Goal: Task Accomplishment & Management: Manage account settings

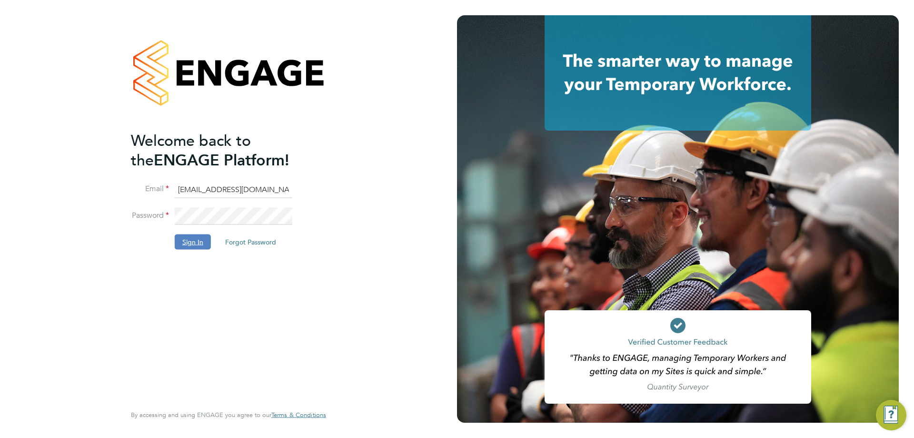
click at [197, 240] on button "Sign In" at bounding box center [193, 241] width 36 height 15
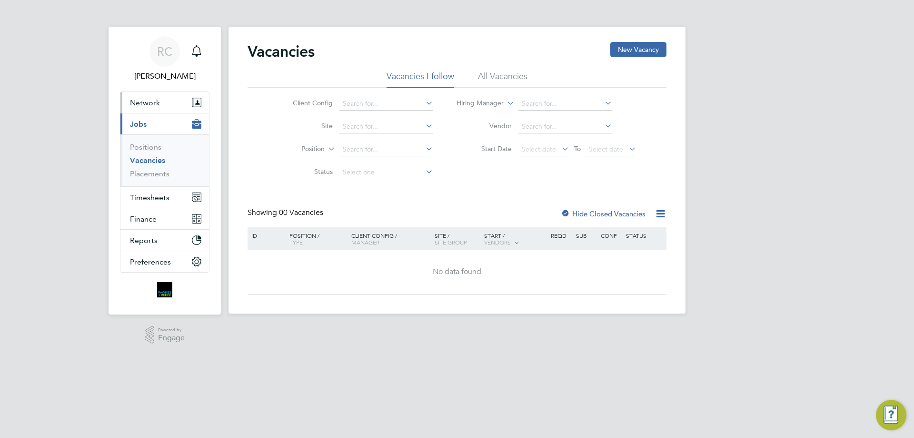
click at [139, 108] on button "Network" at bounding box center [164, 102] width 89 height 21
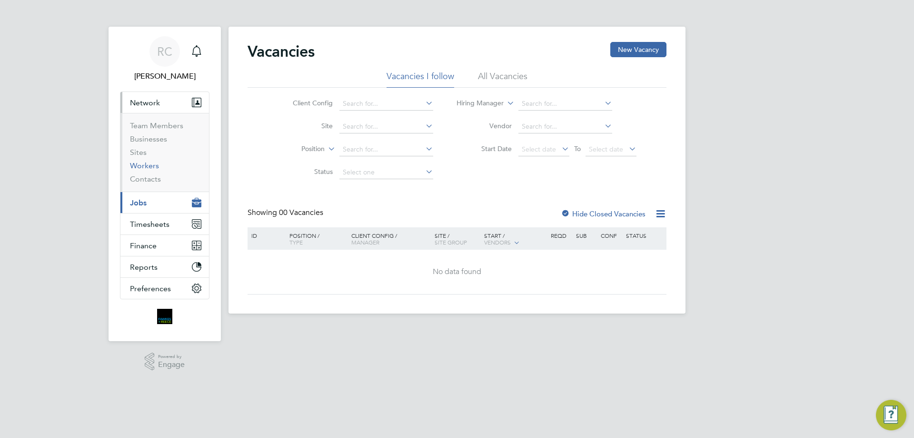
click at [138, 166] on link "Workers" at bounding box center [144, 165] width 29 height 9
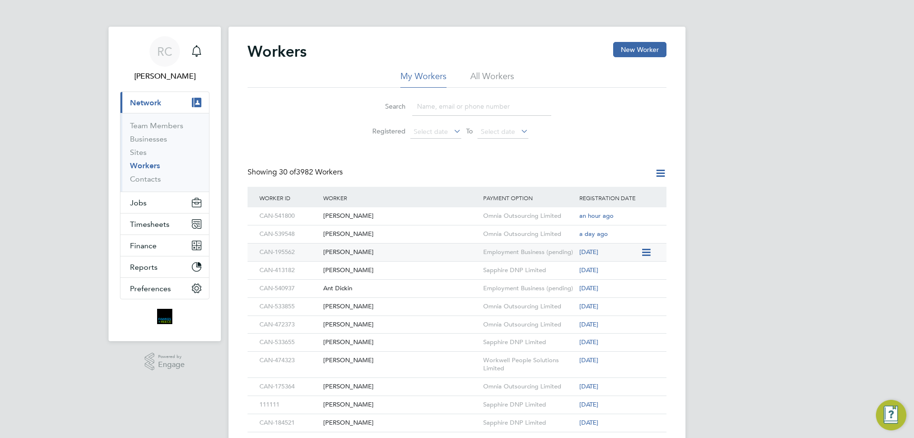
click at [377, 251] on div "[PERSON_NAME]" at bounding box center [401, 252] width 160 height 18
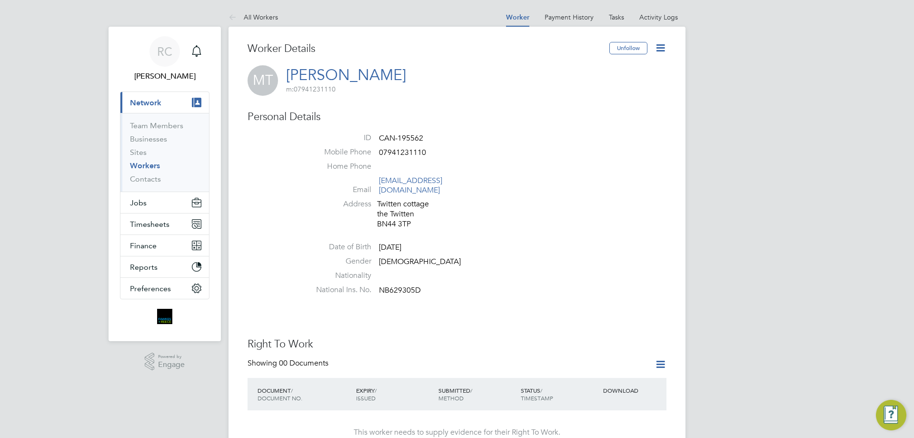
drag, startPoint x: 440, startPoint y: 217, endPoint x: 425, endPoint y: 215, distance: 14.9
click at [425, 215] on div "Twitten cottage the Twitten BN44 3TP" at bounding box center [422, 214] width 90 height 30
drag, startPoint x: 440, startPoint y: 202, endPoint x: 385, endPoint y: 198, distance: 54.4
click at [385, 199] on div "Twitten cottage the Twitten BN44 3TP" at bounding box center [422, 214] width 90 height 30
click at [424, 199] on div "Twitten cottage the Twitten BN44 3TP" at bounding box center [422, 214] width 90 height 30
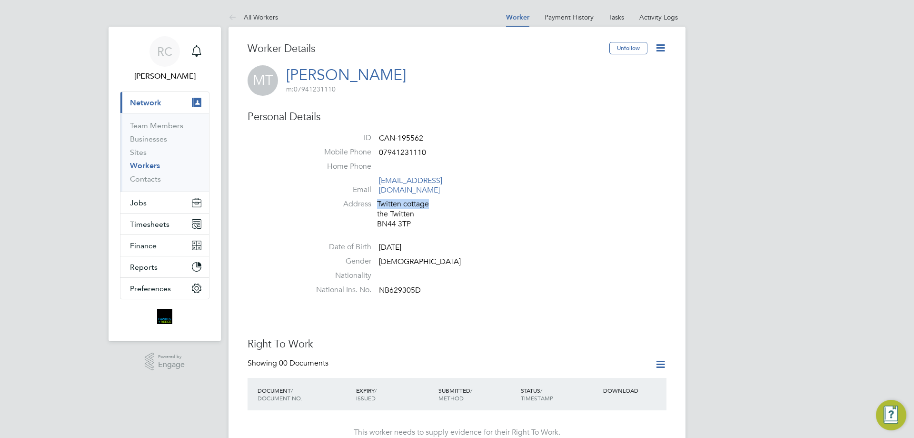
drag, startPoint x: 447, startPoint y: 197, endPoint x: 362, endPoint y: 194, distance: 84.8
click at [362, 199] on li "Address Twitten cottage the Twitten BN44 3TP" at bounding box center [486, 215] width 362 height 32
drag, startPoint x: 387, startPoint y: 204, endPoint x: 378, endPoint y: 203, distance: 9.1
click at [378, 203] on div "Twitten cottage the Twitten BN44 3TP" at bounding box center [422, 214] width 90 height 30
drag, startPoint x: 379, startPoint y: 213, endPoint x: 368, endPoint y: 213, distance: 11.4
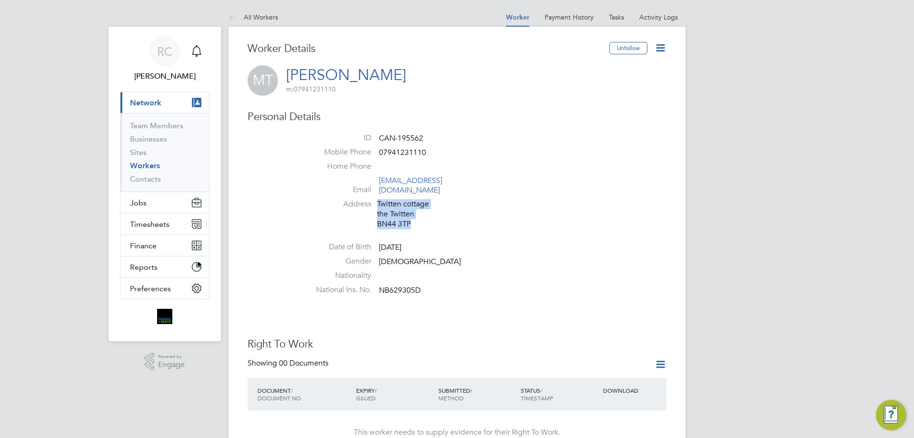
click at [363, 213] on li "Address Twitten cottage the Twitten BN44 3TP" at bounding box center [486, 215] width 362 height 32
click at [469, 220] on li "Address Twitten cottage the Twitten BN44 3TP" at bounding box center [486, 215] width 362 height 32
drag, startPoint x: 421, startPoint y: 219, endPoint x: 346, endPoint y: 227, distance: 75.2
click at [346, 227] on ul "ID CAN-195562 Mobile Phone 07941231110 Home Phone Email traindrivermark@hotmail…" at bounding box center [486, 216] width 362 height 166
click at [431, 217] on div "Twitten cottage the Twitten BN44 3TP" at bounding box center [422, 214] width 90 height 30
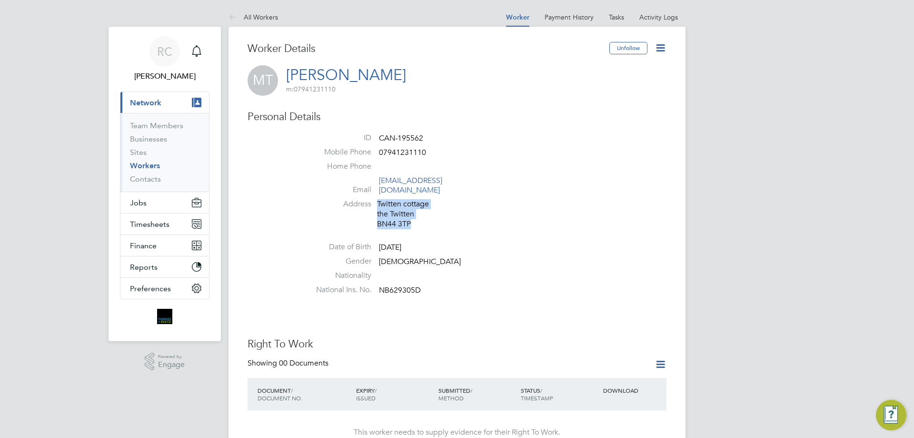
drag, startPoint x: 431, startPoint y: 217, endPoint x: 376, endPoint y: 217, distance: 54.8
click at [376, 217] on li "Address Twitten cottage the Twitten BN44 3TP" at bounding box center [486, 215] width 362 height 32
click at [451, 220] on li "Address Twitten cottage the Twitten BN44 3TP" at bounding box center [486, 215] width 362 height 32
drag, startPoint x: 451, startPoint y: 220, endPoint x: 371, endPoint y: 220, distance: 81.0
click at [371, 220] on li "Address Twitten cottage the Twitten BN44 3TP" at bounding box center [486, 215] width 362 height 32
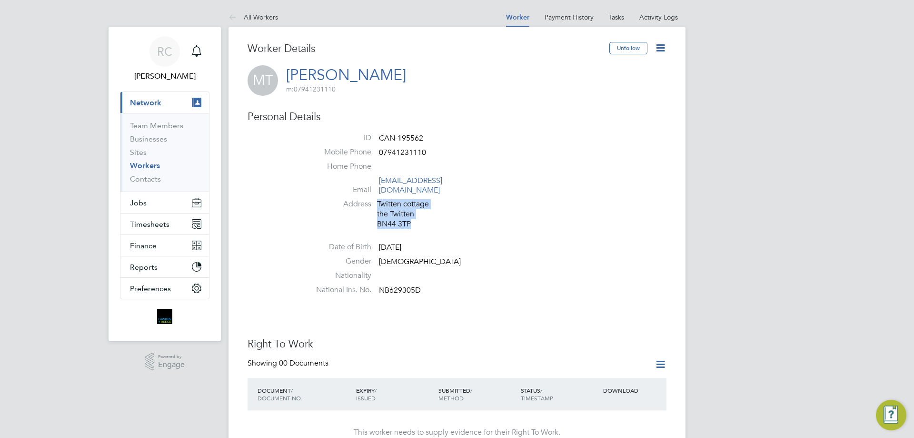
click at [404, 220] on li "Address Twitten cottage the Twitten BN44 3TP" at bounding box center [486, 215] width 362 height 32
drag, startPoint x: 413, startPoint y: 216, endPoint x: 378, endPoint y: 215, distance: 35.7
click at [378, 215] on div "Twitten cottage the Twitten BN44 3TP" at bounding box center [422, 214] width 90 height 30
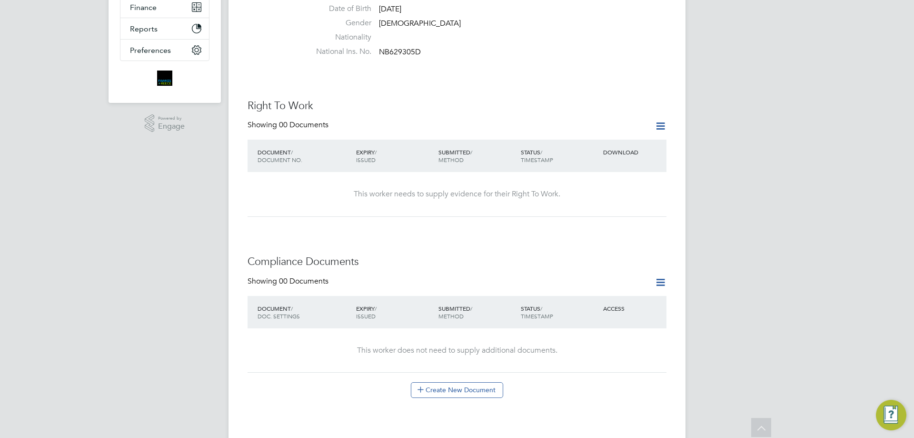
click at [658, 124] on div "Showing 00 Documents" at bounding box center [457, 130] width 419 height 20
click at [658, 123] on icon at bounding box center [661, 126] width 12 height 12
click at [630, 139] on li "Add Right To Work Document" at bounding box center [608, 139] width 115 height 13
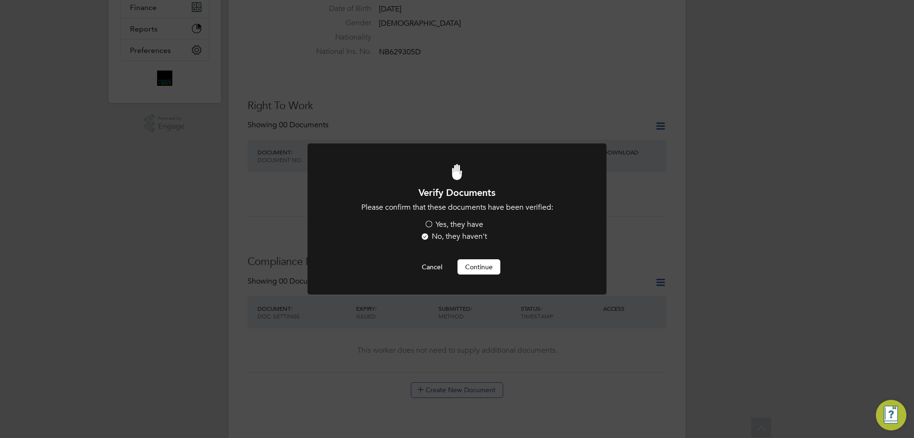
scroll to position [0, 0]
click at [460, 222] on label "Yes, they have" at bounding box center [453, 225] width 59 height 10
click at [0, 0] on input "Yes, they have" at bounding box center [0, 0] width 0 height 0
click at [490, 270] on button "Continue" at bounding box center [479, 266] width 43 height 15
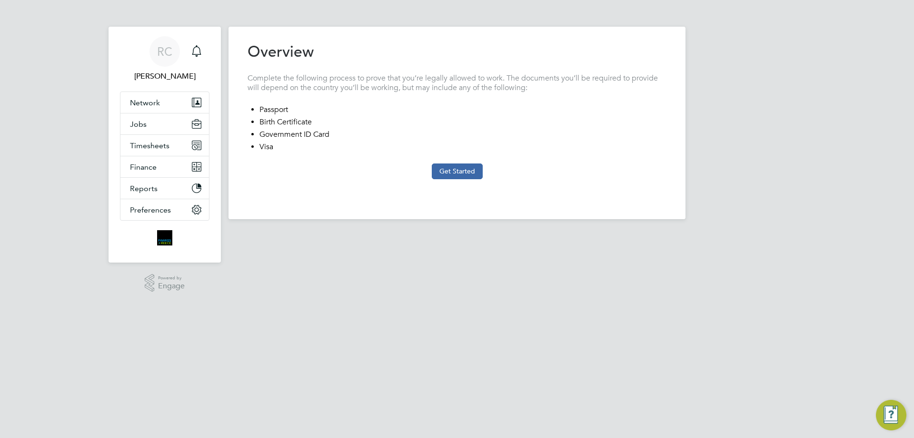
click at [456, 166] on button "Get Started" at bounding box center [457, 170] width 51 height 15
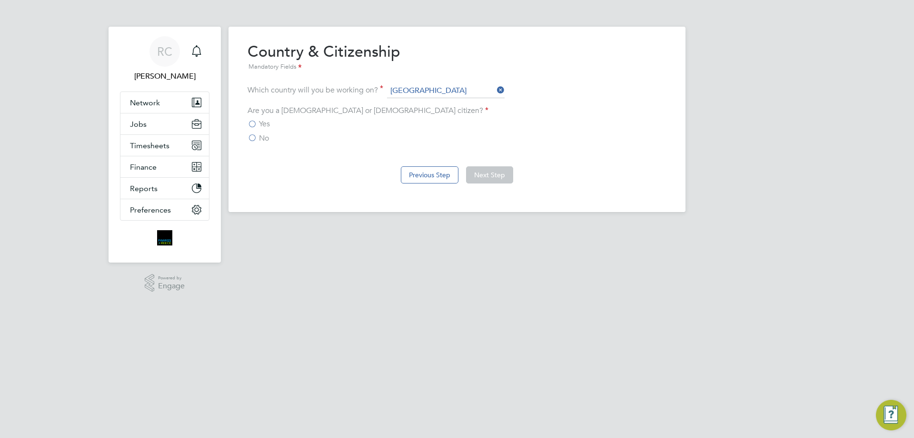
click at [262, 121] on span "Yes" at bounding box center [264, 124] width 11 height 10
click at [0, 0] on input "Yes" at bounding box center [0, 0] width 0 height 0
click at [495, 169] on button "Next Step" at bounding box center [489, 174] width 47 height 17
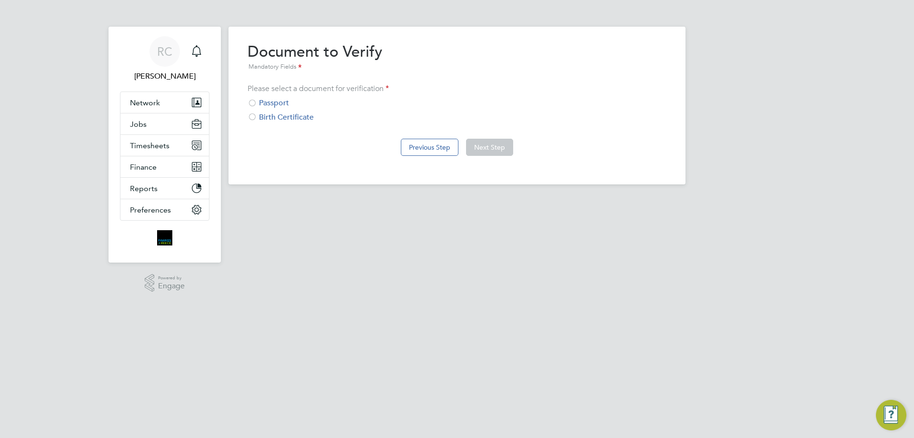
click at [268, 101] on div "Passport" at bounding box center [457, 103] width 419 height 10
click at [478, 143] on button "Next Step" at bounding box center [489, 147] width 47 height 17
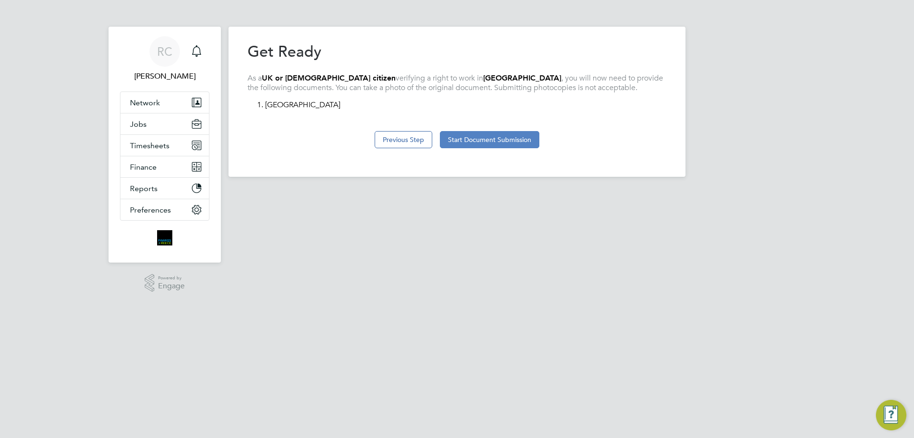
click at [512, 140] on button "Start Document Submission" at bounding box center [490, 139] width 100 height 17
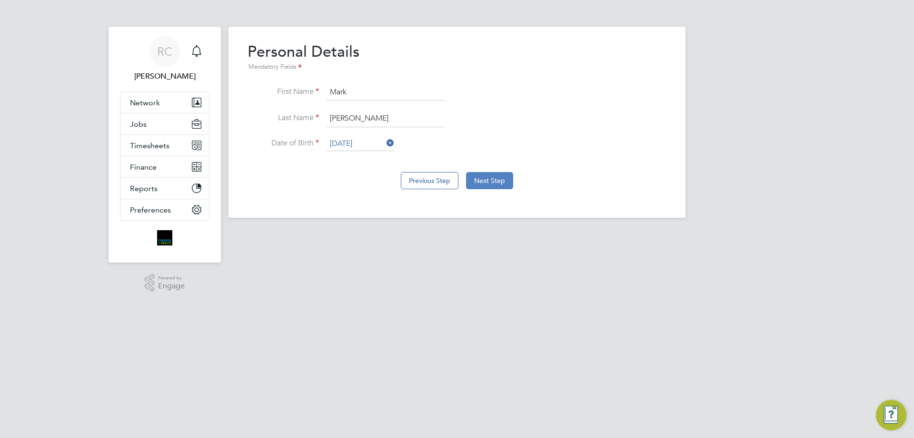
click at [491, 173] on button "Next Step" at bounding box center [489, 180] width 47 height 17
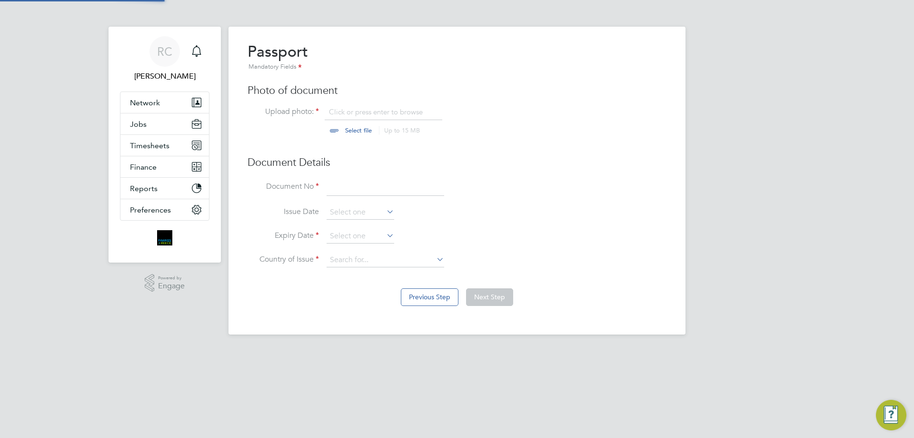
scroll to position [13, 118]
click at [391, 115] on input "file" at bounding box center [368, 121] width 150 height 29
type input "C:\fakepath\pp stamped.pdf"
click at [356, 183] on input at bounding box center [386, 187] width 118 height 17
type input "143500790"
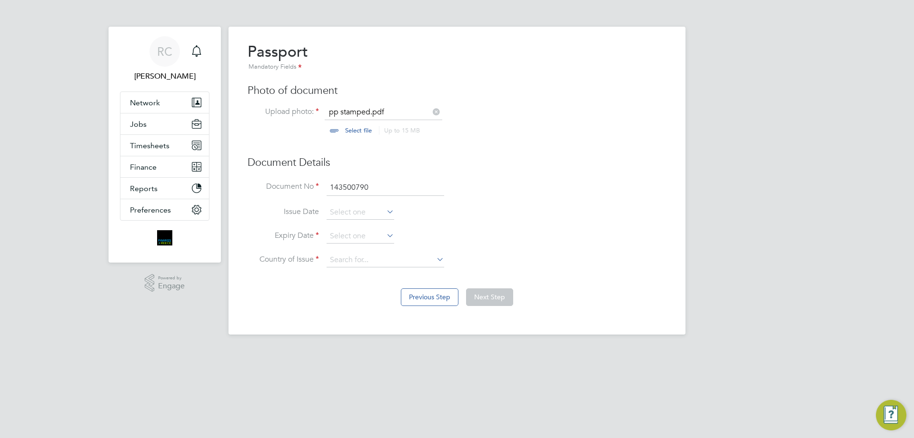
click at [382, 205] on li "Document No 143500790" at bounding box center [457, 192] width 419 height 27
click at [380, 209] on input at bounding box center [361, 212] width 68 height 14
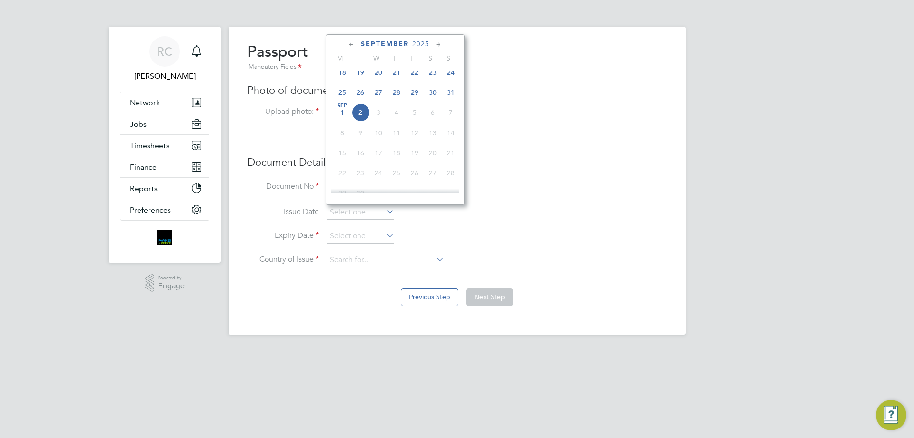
click at [414, 46] on span "2025" at bounding box center [420, 44] width 17 height 8
click at [435, 117] on span "2023" at bounding box center [433, 109] width 18 height 18
click at [341, 153] on span "20" at bounding box center [342, 144] width 18 height 18
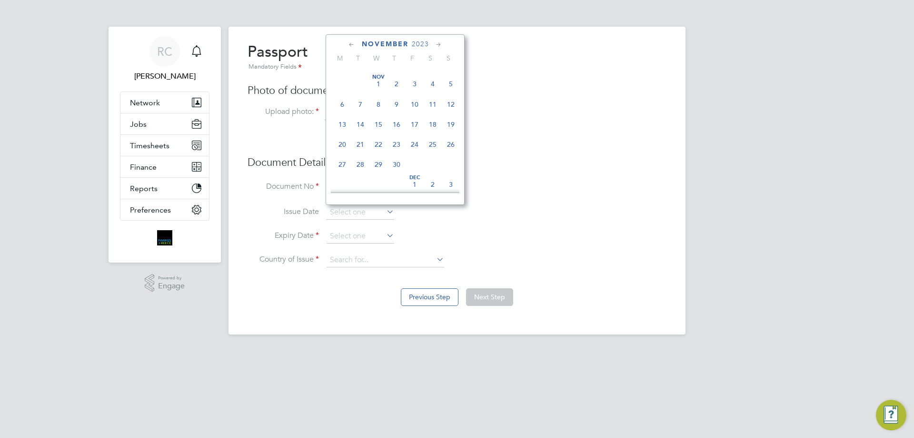
type input "[DATE]"
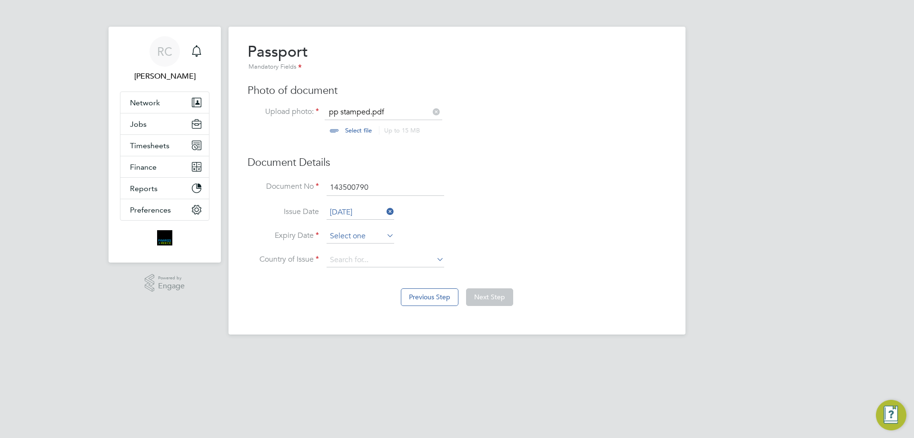
click at [371, 230] on input at bounding box center [361, 236] width 68 height 14
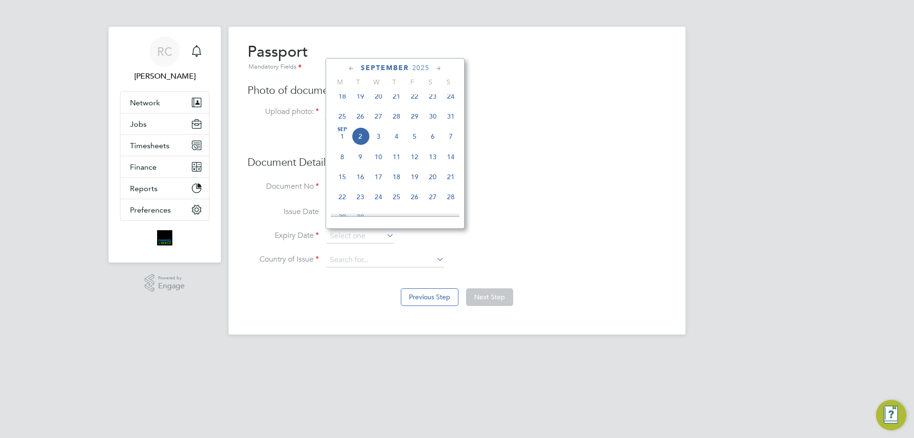
click at [421, 70] on span "2025" at bounding box center [420, 68] width 17 height 8
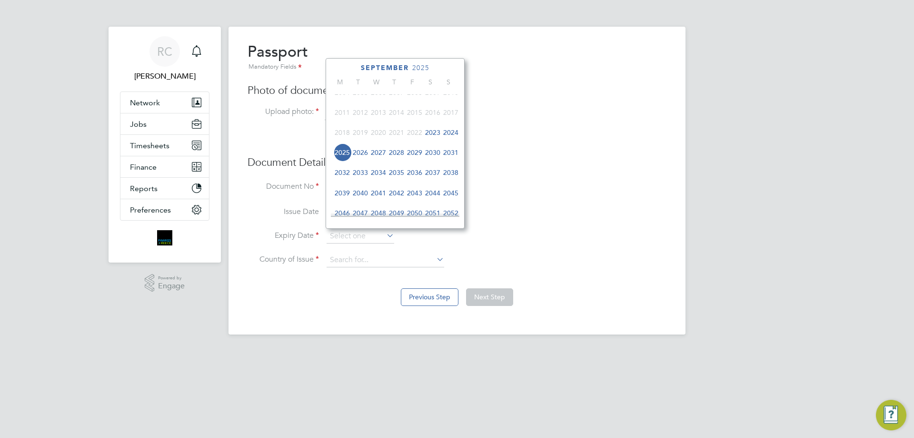
click at [365, 178] on span "2033" at bounding box center [360, 172] width 18 height 18
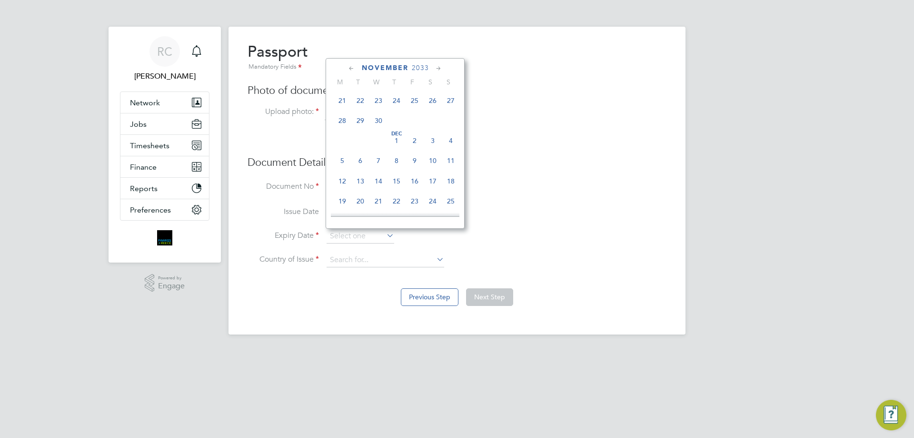
scroll to position [538, 0]
click at [441, 142] on div "[DATE] 2 3 4 5 6 7 8 9 10 11 12 13 14 15 16 17 18 19 20 21 22 23 24 25 26 27 28…" at bounding box center [401, 129] width 140 height 100
click at [445, 137] on span "20" at bounding box center [451, 128] width 18 height 18
type input "[DATE]"
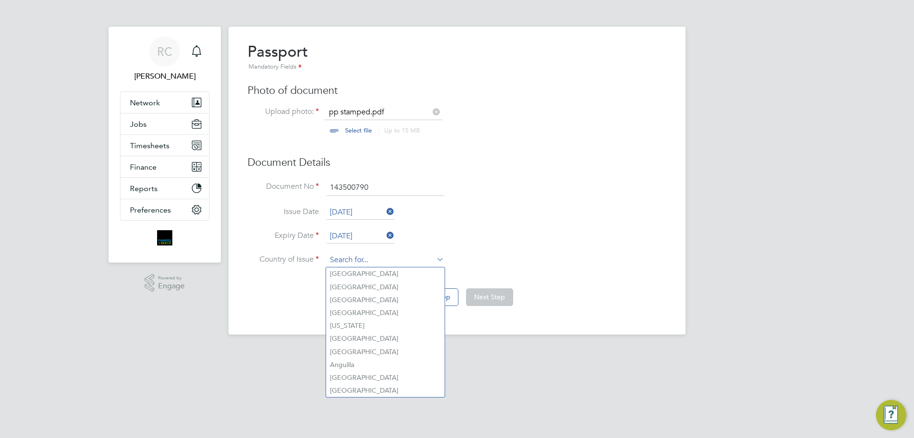
drag, startPoint x: 350, startPoint y: 256, endPoint x: 356, endPoint y: 248, distance: 9.8
click at [349, 255] on input at bounding box center [386, 260] width 118 height 14
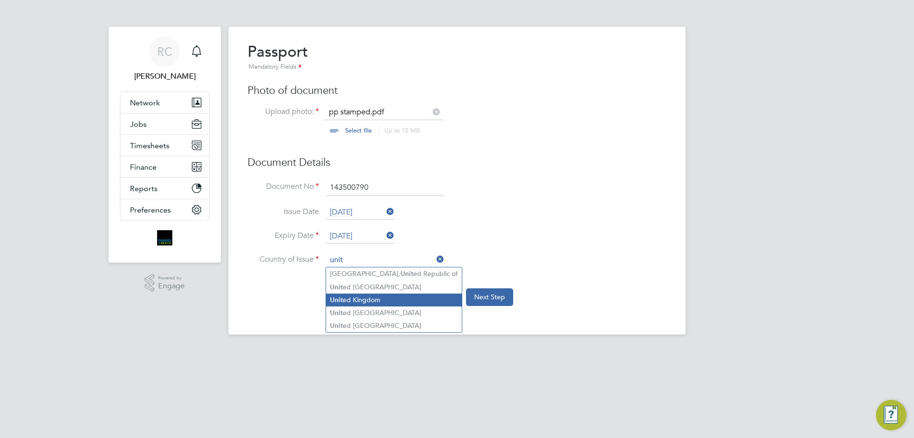
click at [350, 299] on li "Unit ed Kingdom" at bounding box center [394, 299] width 136 height 13
type input "[GEOGRAPHIC_DATA]"
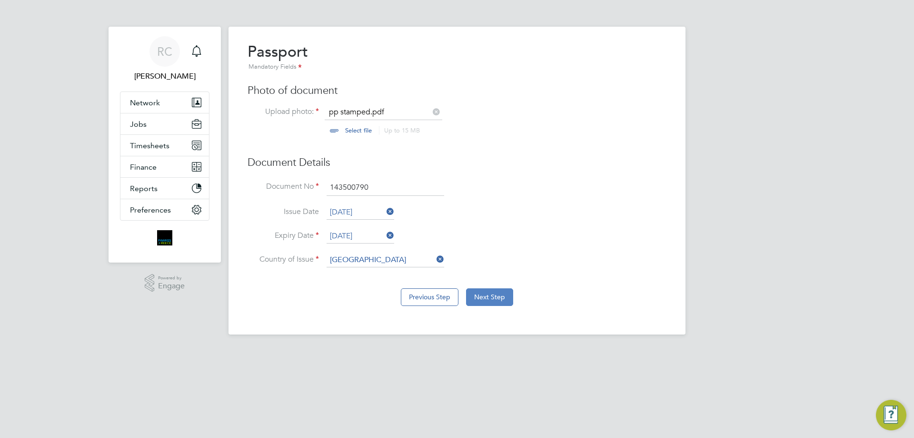
click at [474, 296] on button "Next Step" at bounding box center [489, 296] width 47 height 17
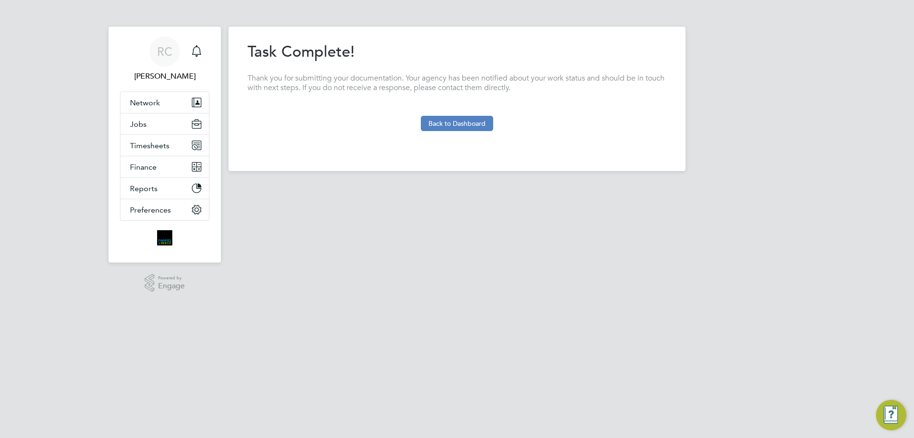
click at [451, 119] on button "Back to Dashboard" at bounding box center [457, 123] width 72 height 15
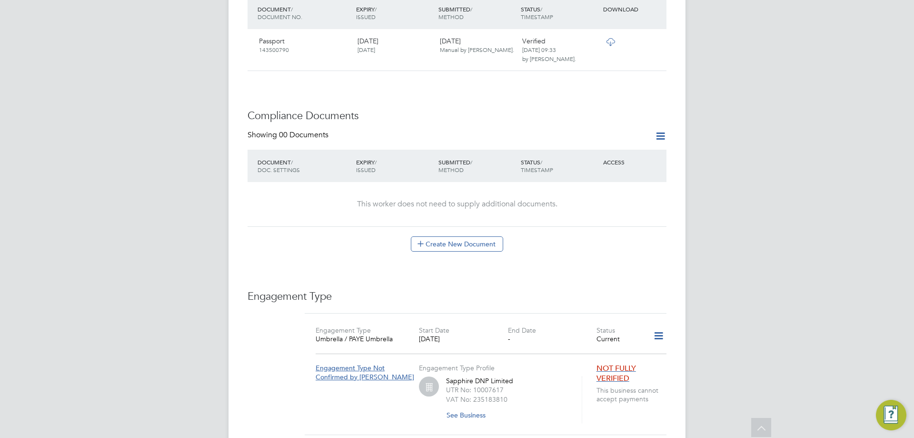
scroll to position [476, 0]
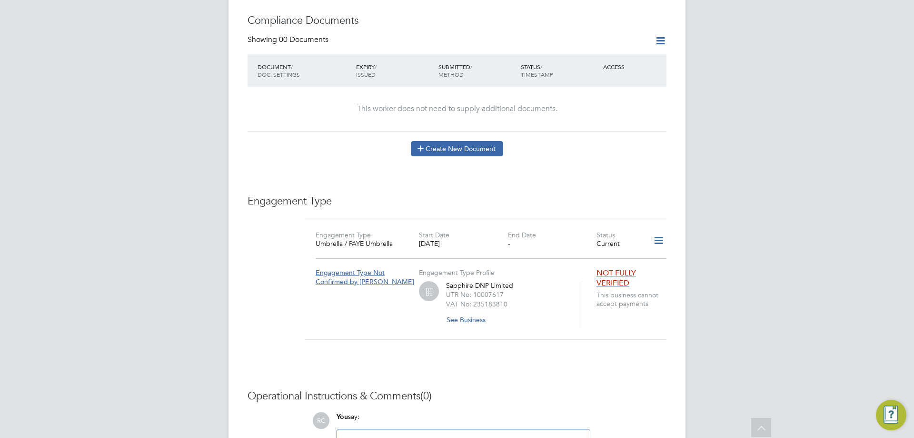
click at [481, 147] on button "Create New Document" at bounding box center [457, 148] width 92 height 15
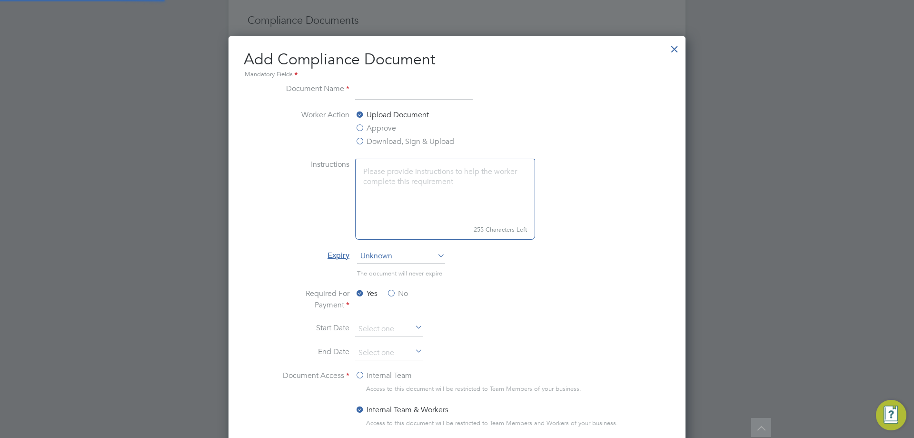
scroll to position [500, 458]
type input "traffic [PERSON_NAME] card"
click at [375, 131] on label "Approve" at bounding box center [375, 127] width 41 height 11
click at [0, 0] on input "Approve" at bounding box center [0, 0] width 0 height 0
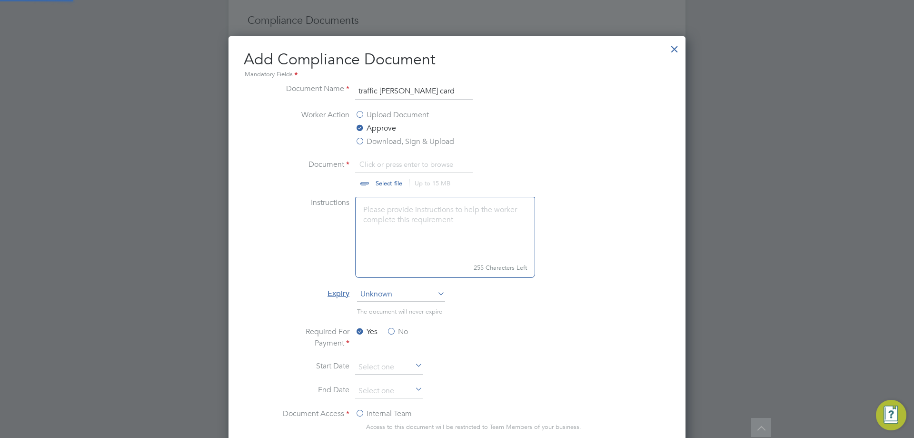
scroll to position [14, 118]
click at [391, 182] on input "file" at bounding box center [398, 173] width 150 height 29
type input "C:\fakepath\traffic marshal ticket.jpg"
click at [391, 332] on label "No" at bounding box center [397, 331] width 21 height 11
click at [0, 0] on input "No" at bounding box center [0, 0] width 0 height 0
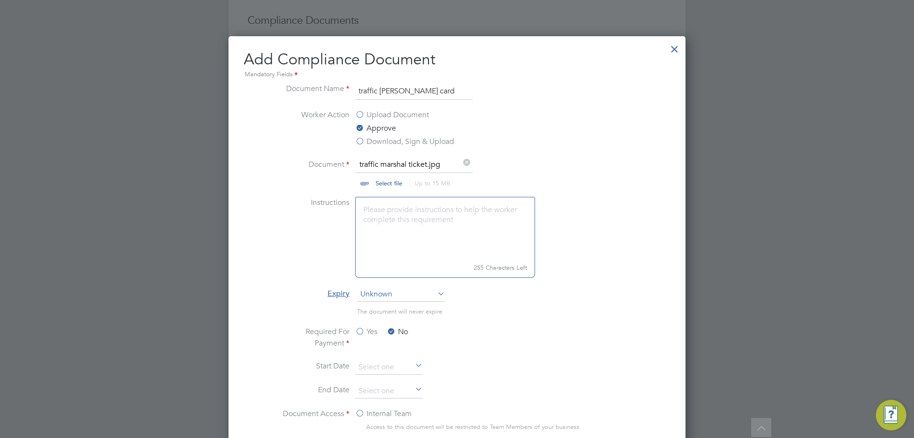
scroll to position [612, 0]
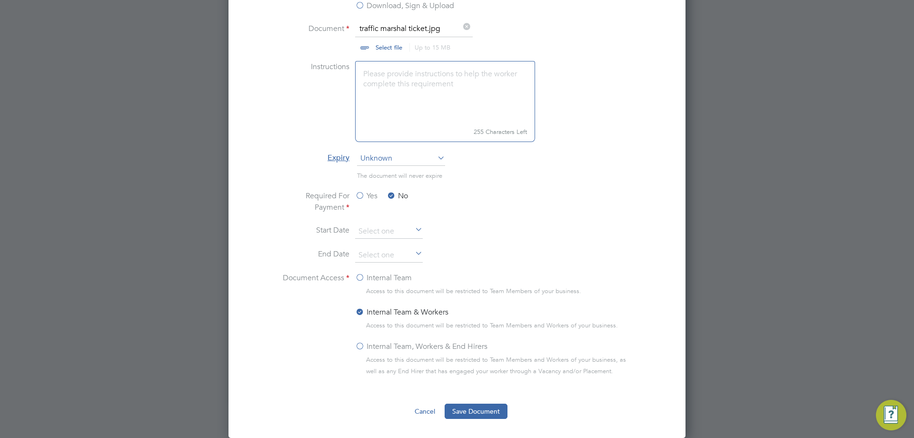
click at [362, 352] on div "Internal Team, Workers & End Hirers" at bounding box center [495, 347] width 281 height 13
click at [377, 353] on div "Internal Team, Workers & End Hirers" at bounding box center [495, 347] width 281 height 13
click at [363, 349] on label "Internal Team, Workers & End Hirers" at bounding box center [421, 346] width 132 height 11
click at [0, 0] on input "Internal Team, Workers & End Hirers" at bounding box center [0, 0] width 0 height 0
drag, startPoint x: 478, startPoint y: 411, endPoint x: 497, endPoint y: 409, distance: 18.7
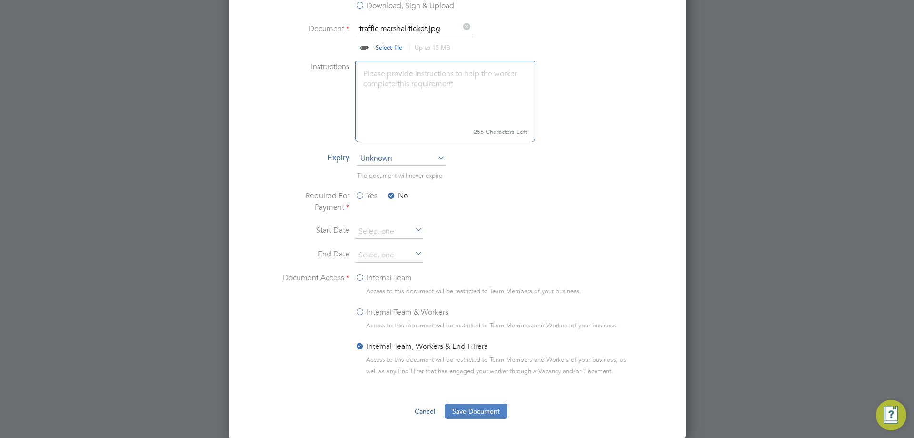
click at [478, 411] on button "Save Document" at bounding box center [476, 410] width 63 height 15
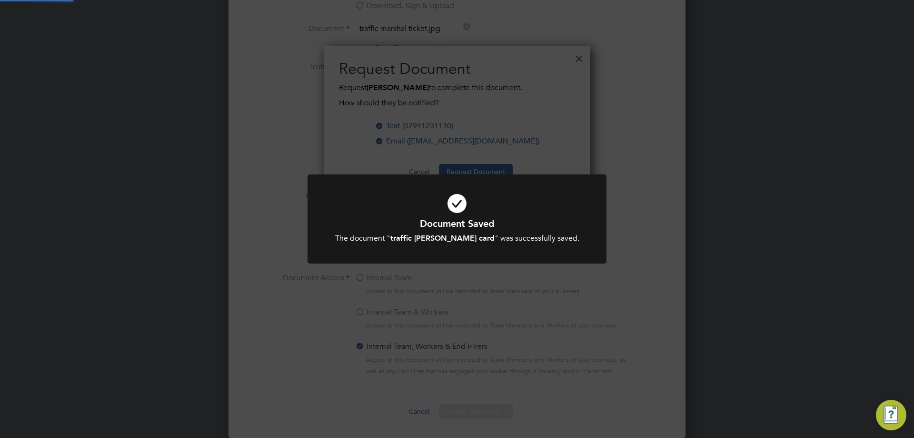
scroll to position [153, 267]
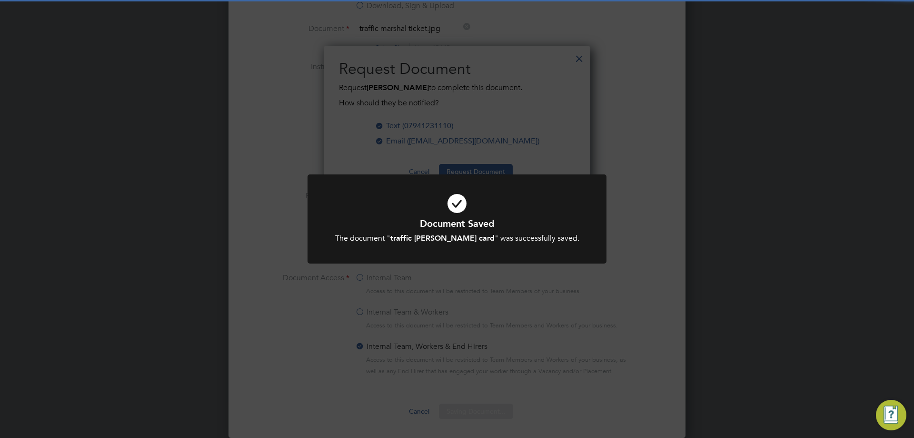
click at [621, 256] on div "Document Saved The document " traffic [PERSON_NAME] card " was successfully sav…" at bounding box center [457, 219] width 914 height 438
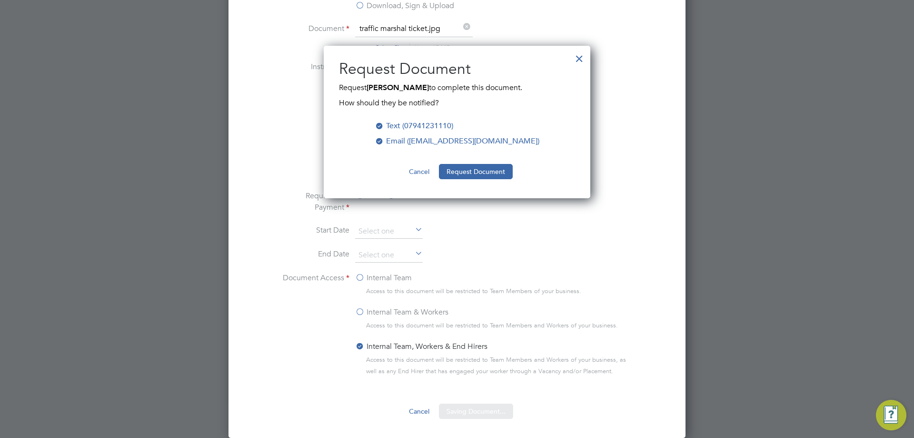
click at [473, 169] on button "Request Document" at bounding box center [476, 171] width 74 height 15
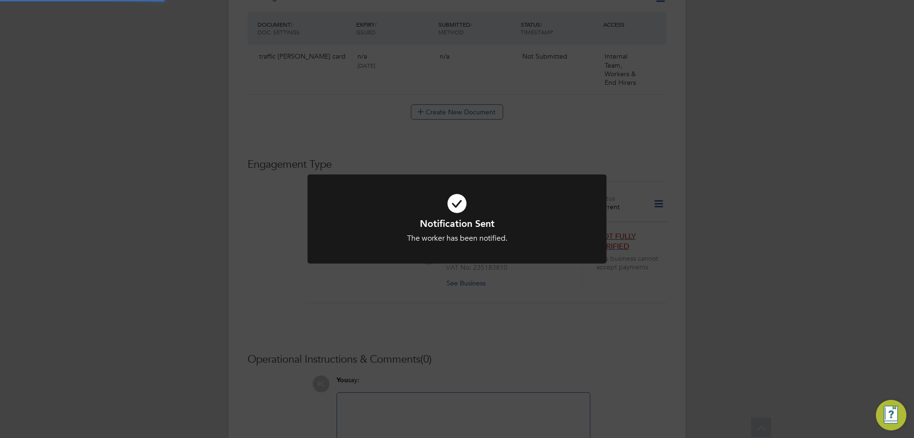
click at [701, 245] on div "Notification Sent The worker has been notified. Cancel Okay" at bounding box center [457, 219] width 914 height 438
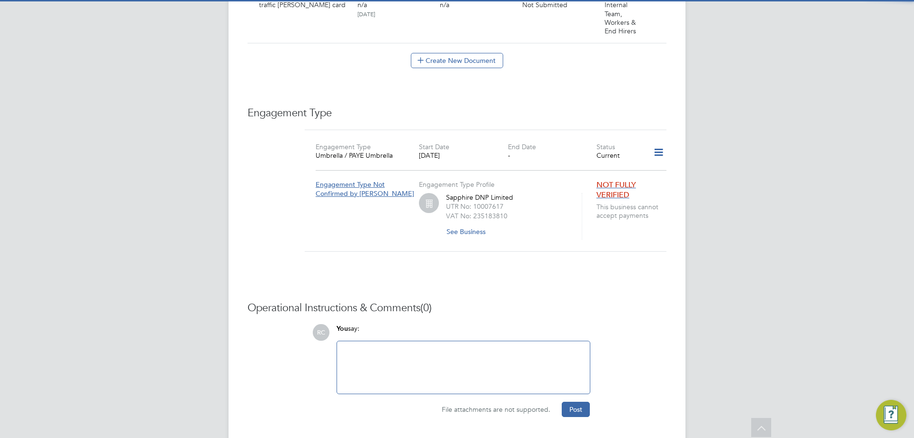
scroll to position [588, 0]
